Goal: Find specific page/section

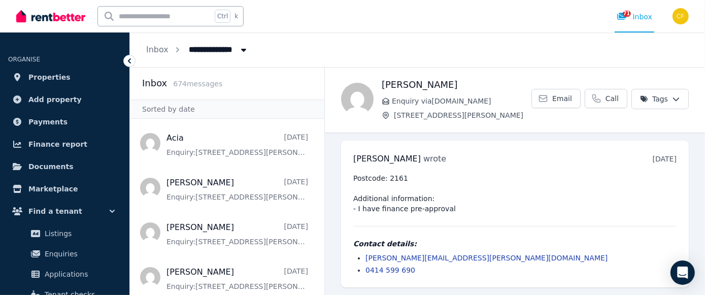
scroll to position [1, 0]
click at [627, 13] on span "71" at bounding box center [627, 14] width 8 height 6
